Goal: Find specific page/section: Find specific page/section

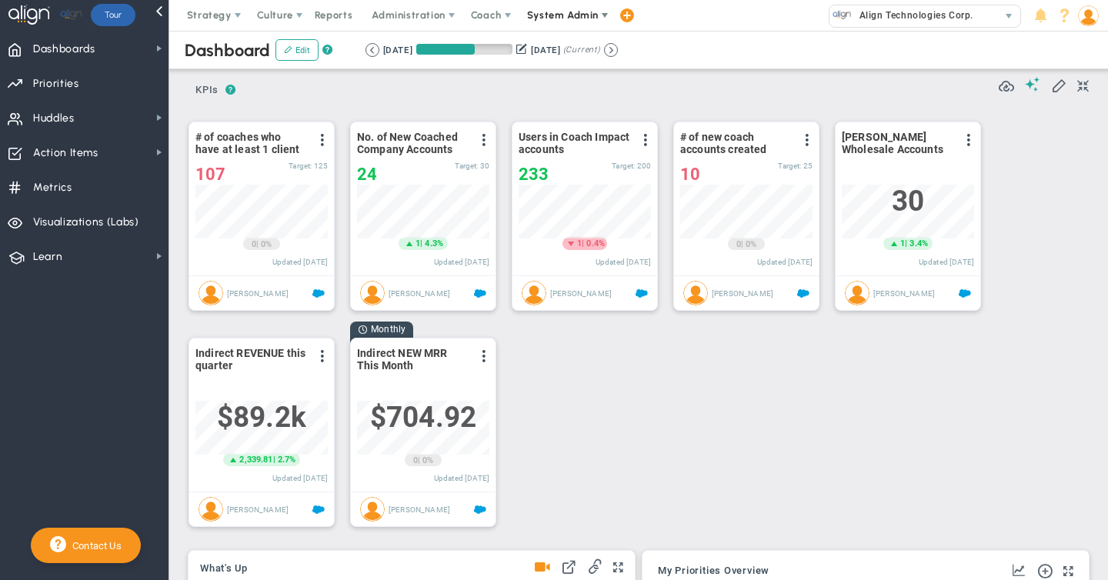
click at [547, 12] on span "System Admin" at bounding box center [563, 15] width 72 height 12
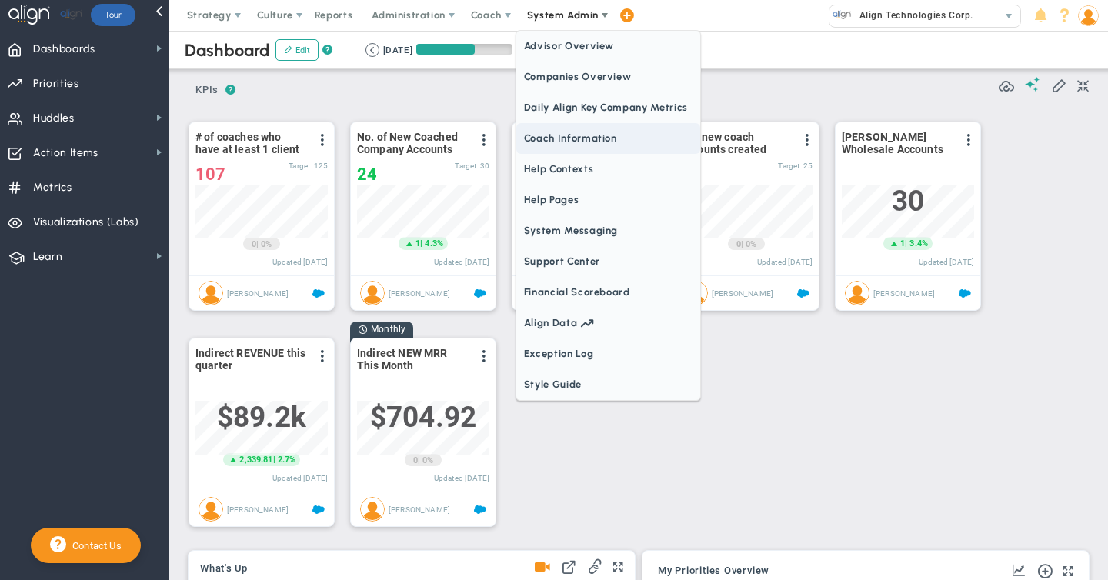
click at [535, 137] on span "Coach Information" at bounding box center [608, 138] width 184 height 31
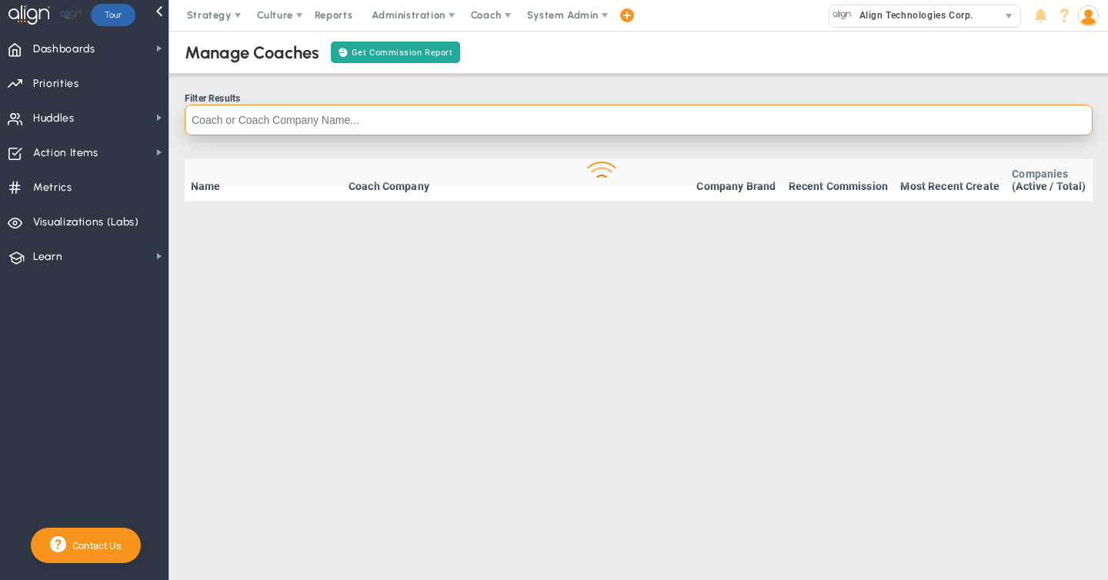
click at [286, 117] on input "text" at bounding box center [639, 120] width 908 height 31
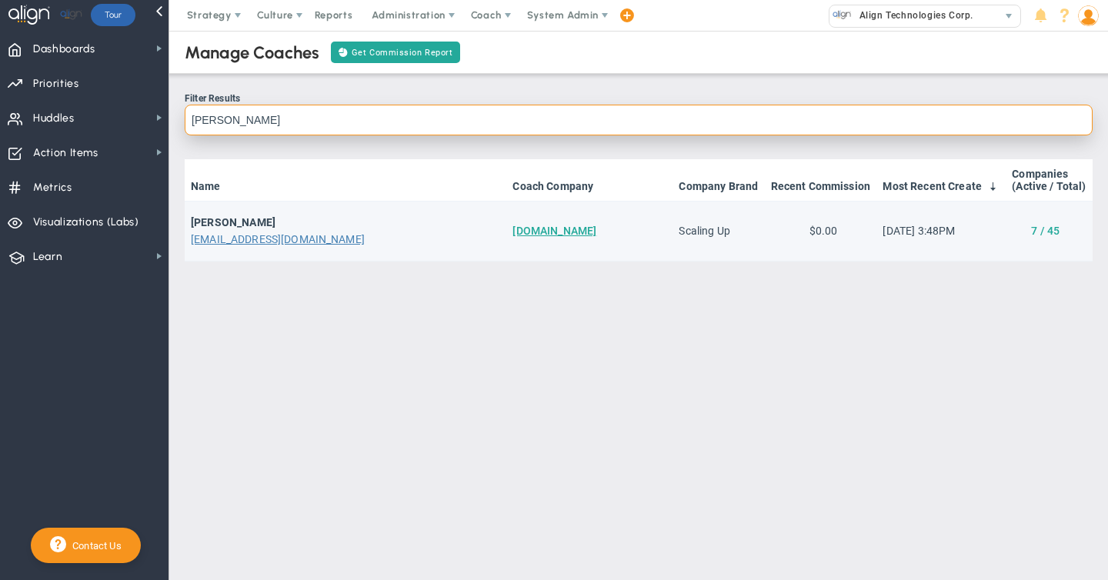
type input "[PERSON_NAME]"
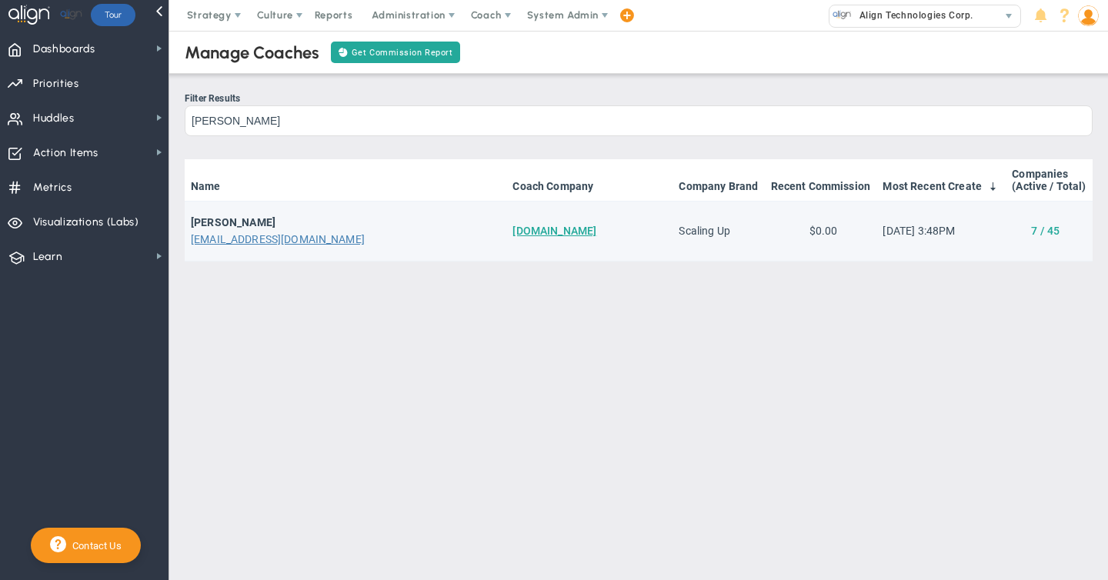
click at [1048, 232] on link "7 / 45" at bounding box center [1045, 231] width 28 height 12
